Goal: Task Accomplishment & Management: Manage account settings

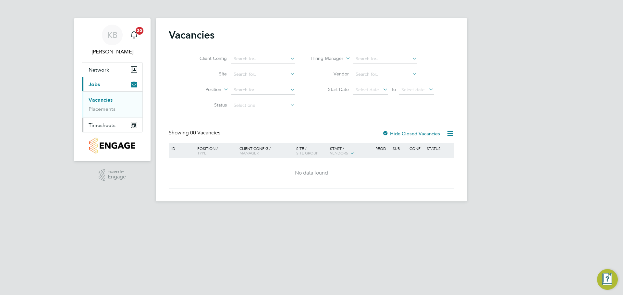
click at [104, 125] on span "Timesheets" at bounding box center [102, 125] width 27 height 6
click at [113, 125] on span "Timesheets" at bounding box center [102, 125] width 27 height 6
click at [109, 114] on link "Timesheets" at bounding box center [102, 115] width 27 height 6
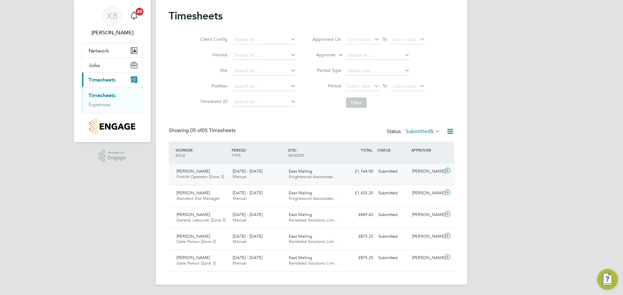
click at [387, 172] on div "Submitted" at bounding box center [392, 171] width 34 height 11
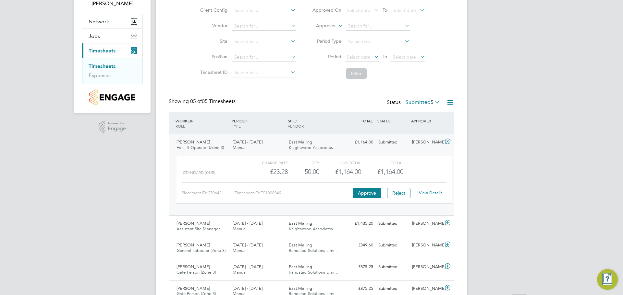
scroll to position [79, 0]
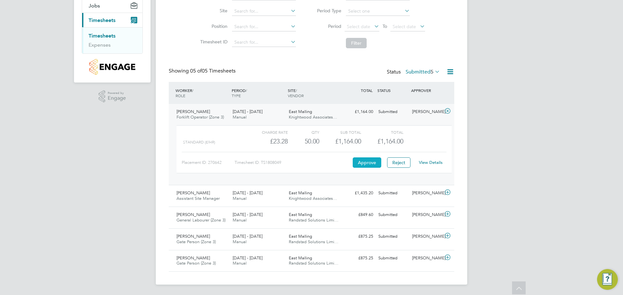
click at [366, 162] on button "Approve" at bounding box center [366, 163] width 29 height 10
click at [389, 193] on div "Submitted" at bounding box center [392, 193] width 34 height 11
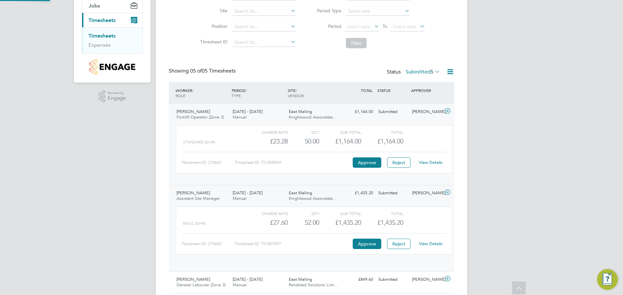
scroll to position [11, 63]
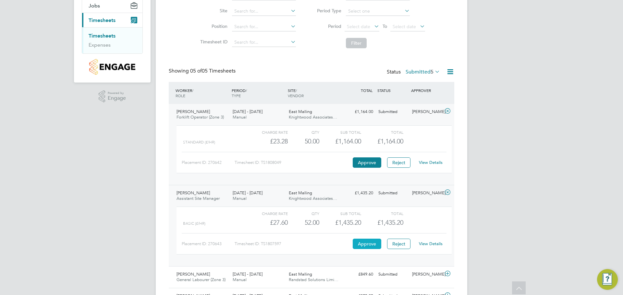
click at [364, 245] on button "Approve" at bounding box center [366, 244] width 29 height 10
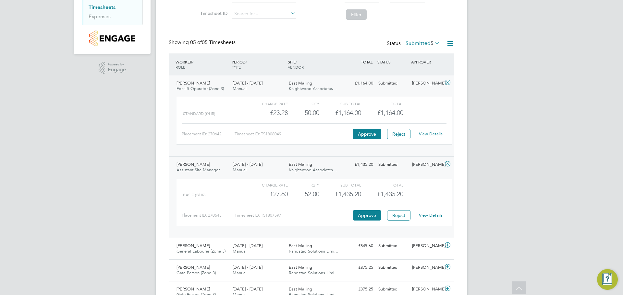
scroll to position [138, 0]
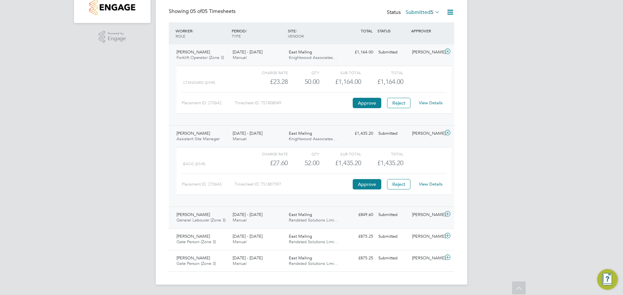
click at [387, 215] on div "Submitted" at bounding box center [392, 215] width 34 height 11
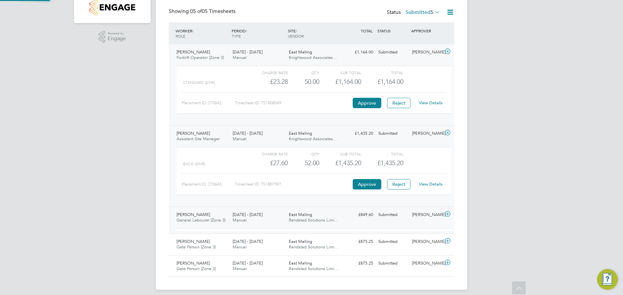
scroll to position [11, 63]
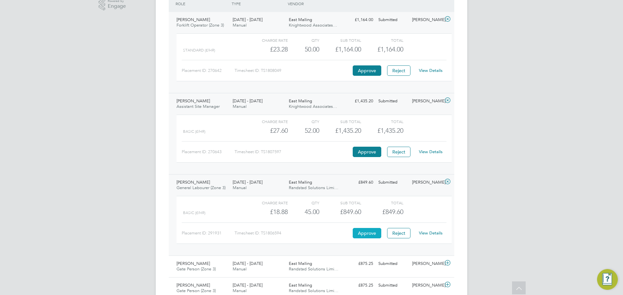
click at [367, 233] on button "Approve" at bounding box center [366, 233] width 29 height 10
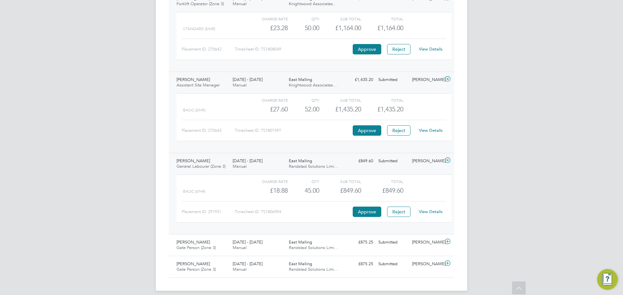
scroll to position [198, 0]
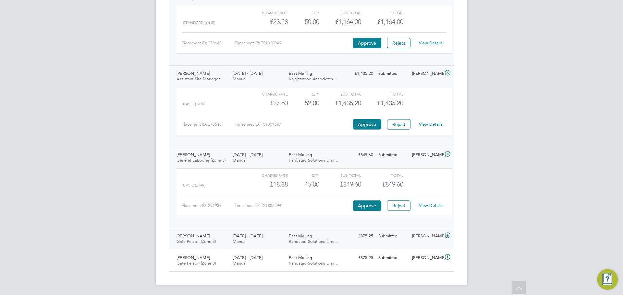
click at [390, 238] on div "Submitted" at bounding box center [392, 236] width 34 height 11
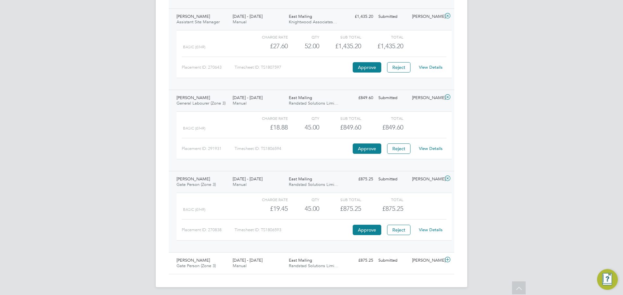
scroll to position [258, 0]
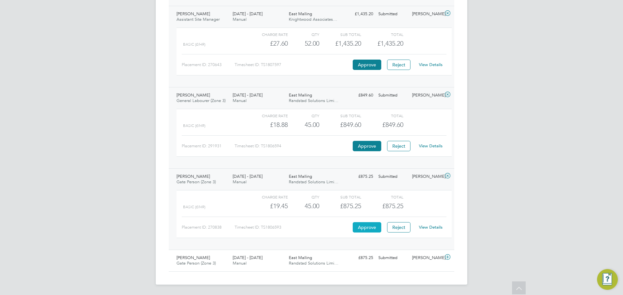
click at [367, 228] on button "Approve" at bounding box center [366, 227] width 29 height 10
click at [387, 257] on div "Submitted" at bounding box center [392, 258] width 34 height 11
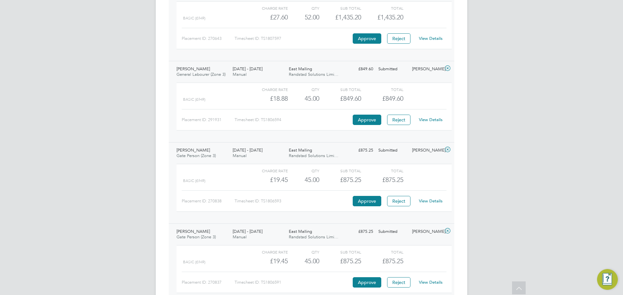
scroll to position [318, 0]
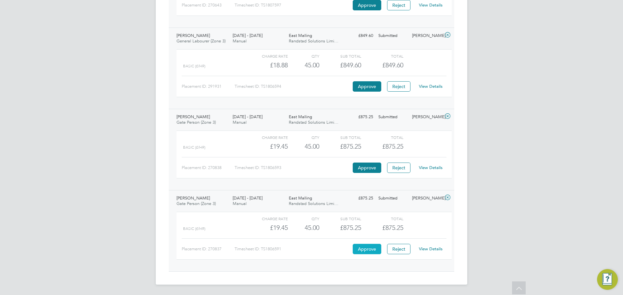
click at [369, 251] on button "Approve" at bounding box center [366, 249] width 29 height 10
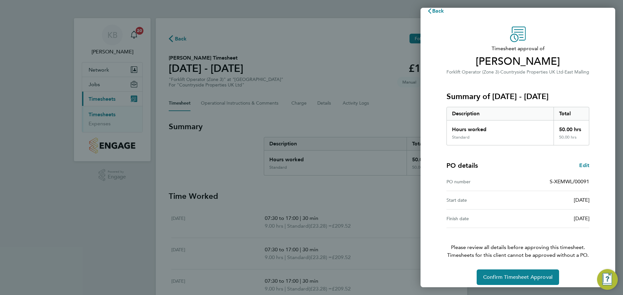
scroll to position [15, 0]
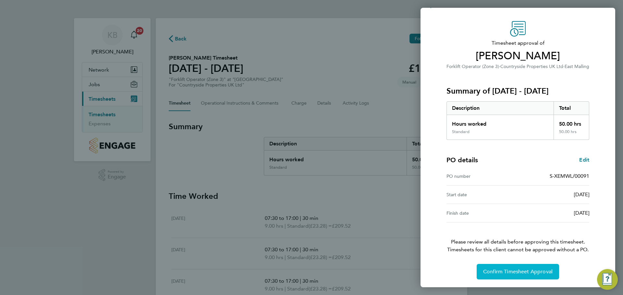
click at [519, 271] on span "Confirm Timesheet Approval" at bounding box center [517, 272] width 69 height 6
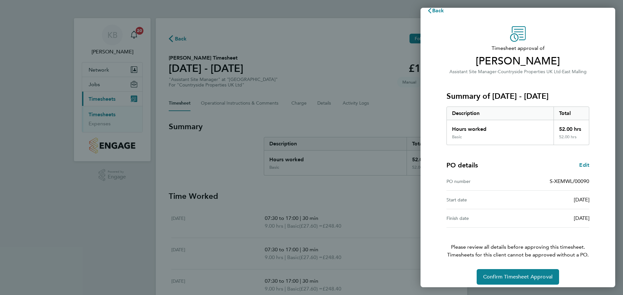
scroll to position [15, 0]
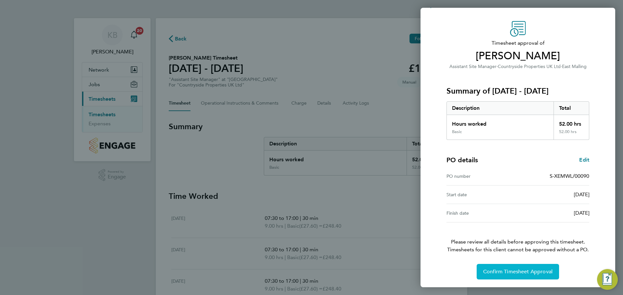
click at [523, 272] on span "Confirm Timesheet Approval" at bounding box center [517, 272] width 69 height 6
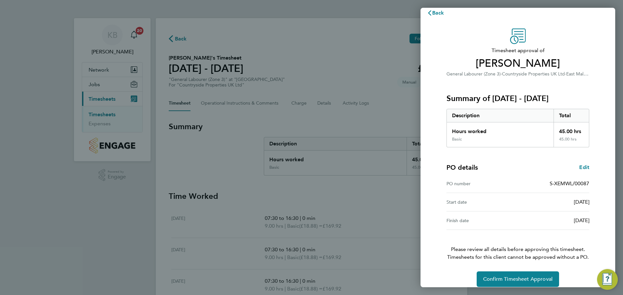
scroll to position [15, 0]
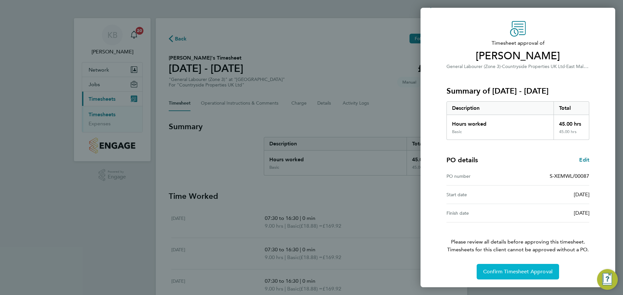
click at [532, 272] on span "Confirm Timesheet Approval" at bounding box center [517, 272] width 69 height 6
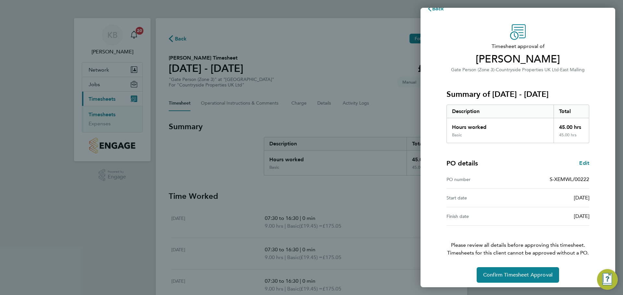
scroll to position [15, 0]
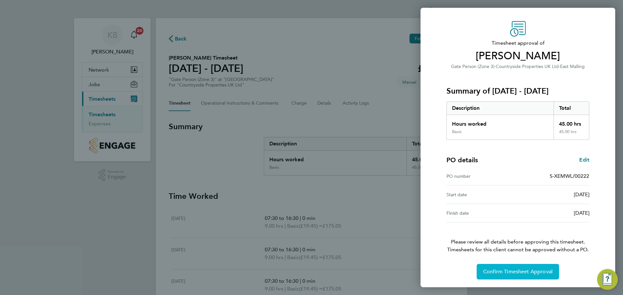
click at [523, 270] on span "Confirm Timesheet Approval" at bounding box center [517, 272] width 69 height 6
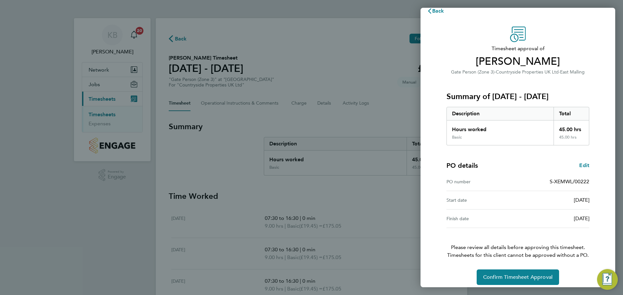
scroll to position [15, 0]
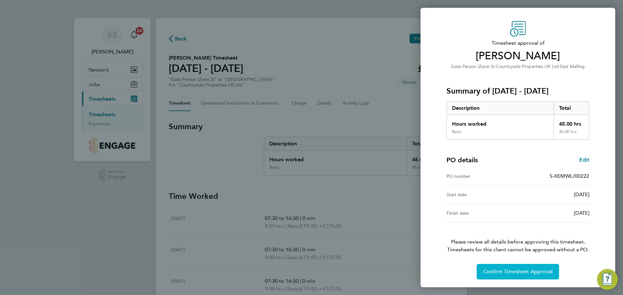
click at [513, 274] on span "Confirm Timesheet Approval" at bounding box center [517, 272] width 69 height 6
